Goal: Register for event/course

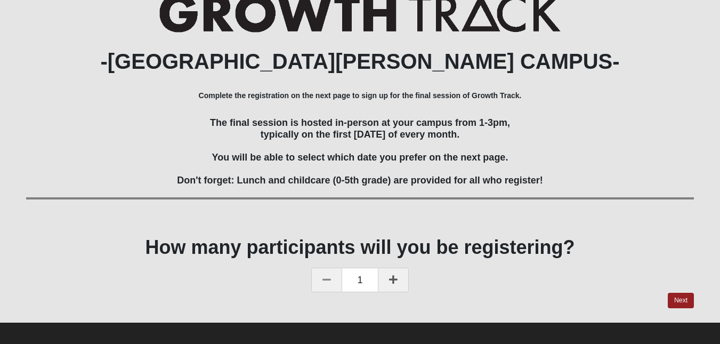
scroll to position [90, 0]
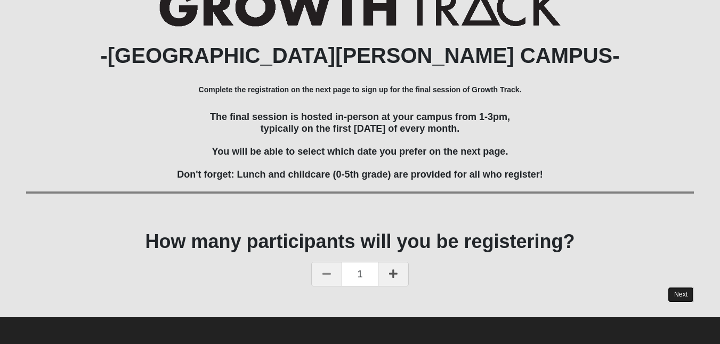
click at [679, 292] on link "Next" at bounding box center [681, 294] width 26 height 15
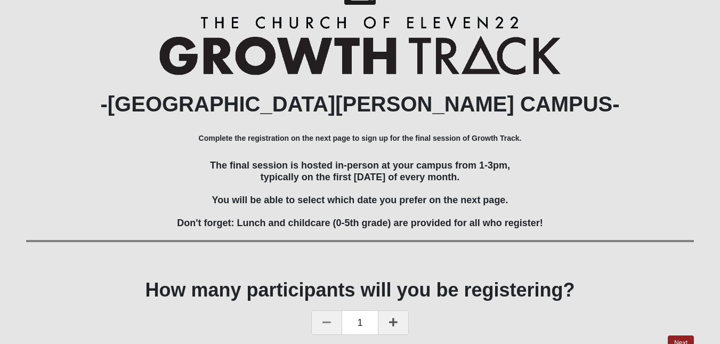
scroll to position [90, 0]
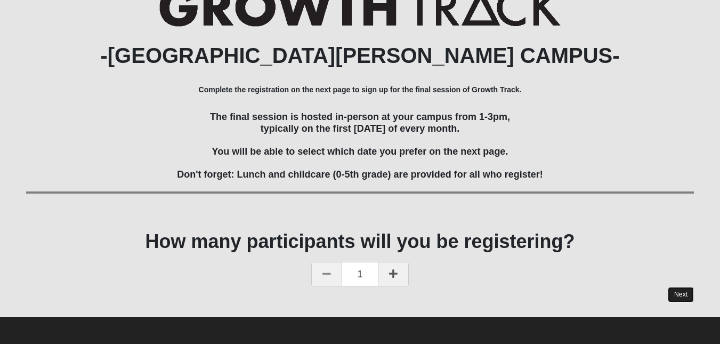
click at [681, 294] on link "Next" at bounding box center [681, 294] width 26 height 15
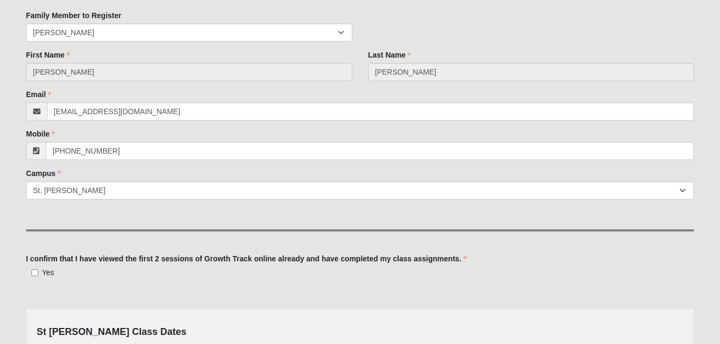
scroll to position [160, 0]
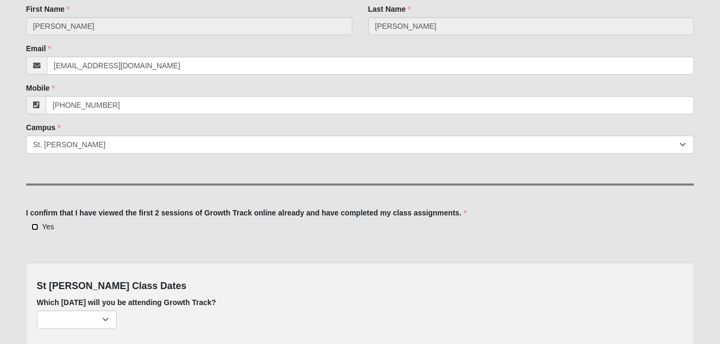
click at [33, 224] on input "Yes" at bounding box center [34, 226] width 7 height 7
checkbox input "true"
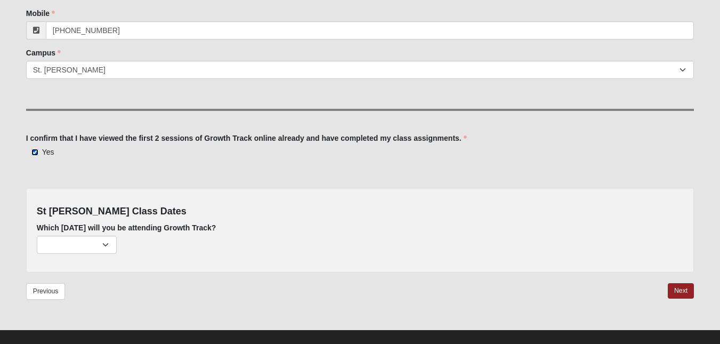
scroll to position [248, 0]
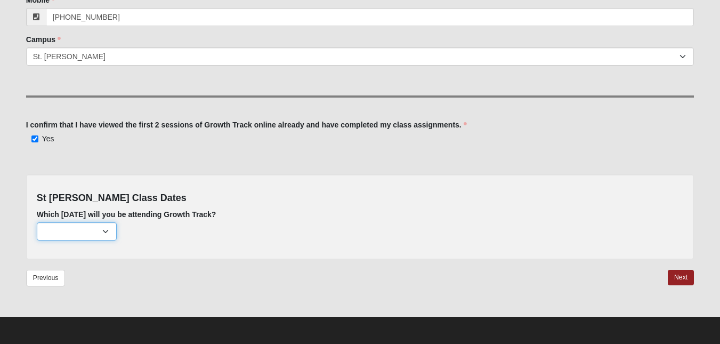
click at [104, 230] on select "[DATE] (21 remaining) [DATE] (55 remaining) [DATE] (58 remaining)" at bounding box center [77, 231] width 80 height 18
select select "726"
click at [37, 222] on select "[DATE] (21 remaining) [DATE] (55 remaining) [DATE] (58 remaining)" at bounding box center [77, 231] width 80 height 18
click at [685, 275] on link "Next" at bounding box center [681, 277] width 26 height 15
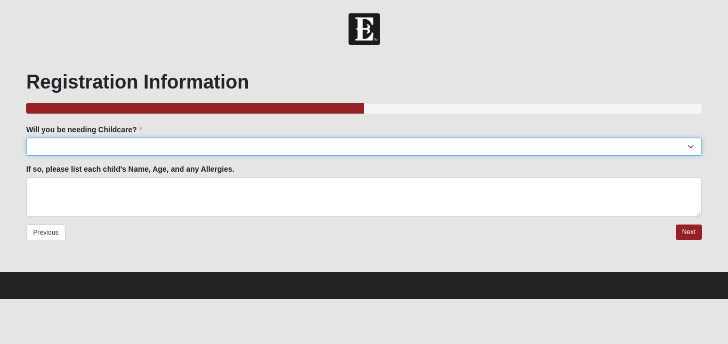
click at [689, 146] on select "Yes No" at bounding box center [364, 147] width 676 height 18
select select "No"
click at [26, 138] on select "Yes No" at bounding box center [364, 147] width 676 height 18
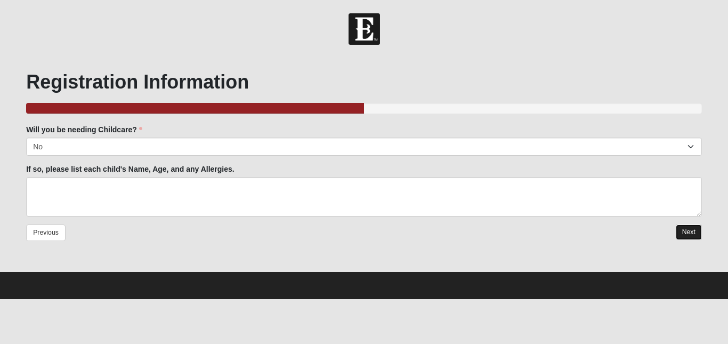
click at [687, 230] on link "Next" at bounding box center [689, 231] width 26 height 15
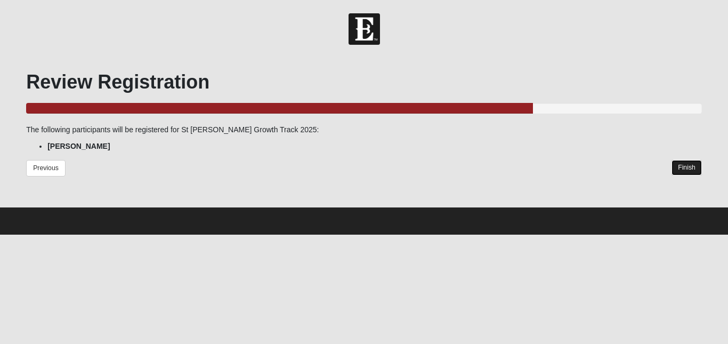
click at [685, 165] on link "Finish" at bounding box center [687, 167] width 30 height 15
